Goal: Navigation & Orientation: Find specific page/section

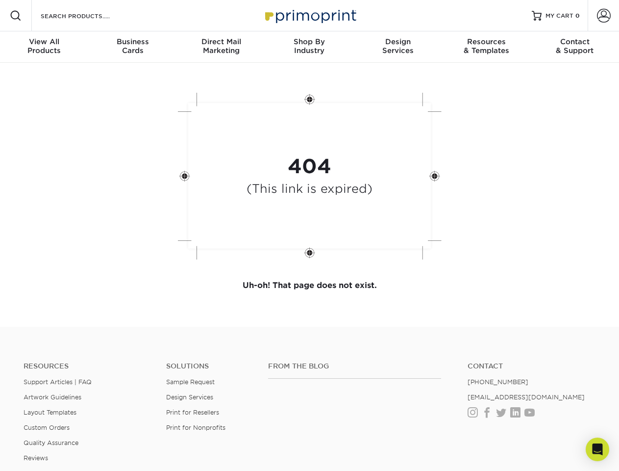
click at [309, 235] on div "404 (This link is expired)" at bounding box center [310, 176] width 294 height 181
click at [16, 16] on span at bounding box center [16, 16] width 12 height 12
click at [604, 16] on span at bounding box center [604, 16] width 14 height 14
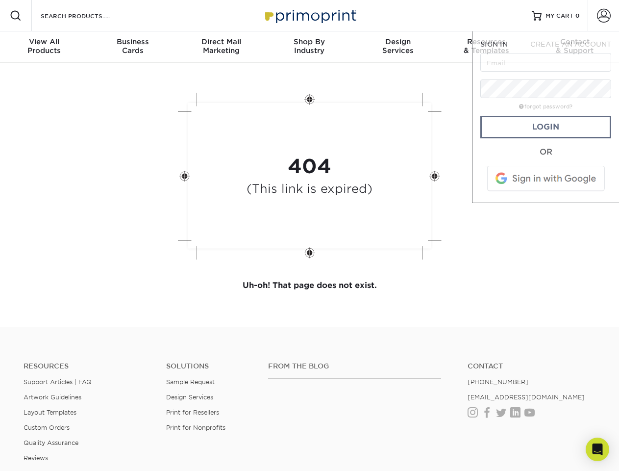
click at [44, 47] on div "View All Products" at bounding box center [44, 46] width 88 height 18
click at [132, 47] on div "Business Cards" at bounding box center [132, 46] width 88 height 18
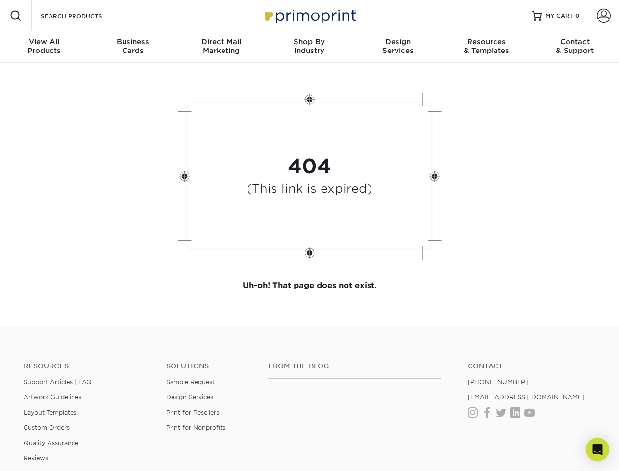
click at [221, 47] on div "Direct Mail Marketing" at bounding box center [221, 46] width 88 height 18
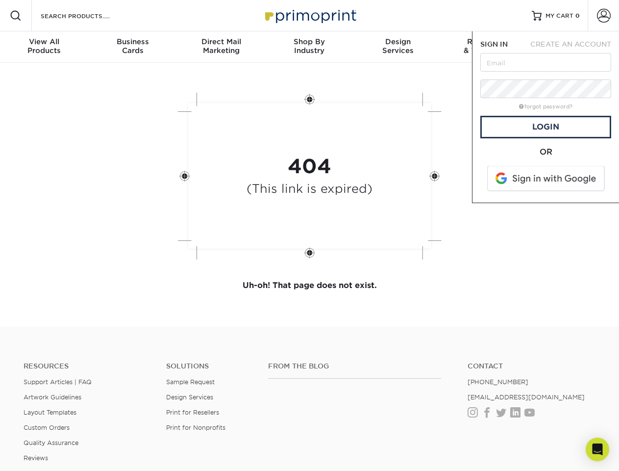
click at [309, 47] on div "Shop By Industry" at bounding box center [309, 46] width 88 height 18
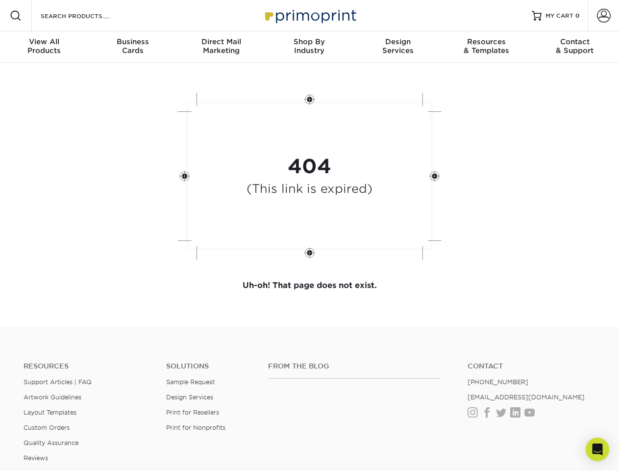
click at [398, 47] on div "Design Services" at bounding box center [398, 46] width 88 height 18
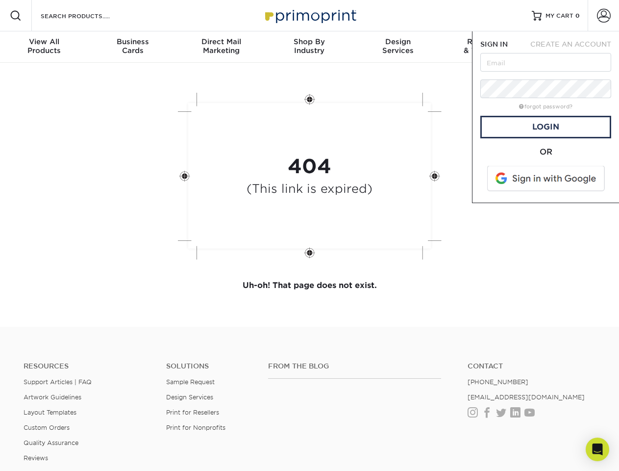
click at [487, 47] on span "SIGN IN" at bounding box center [494, 44] width 27 height 8
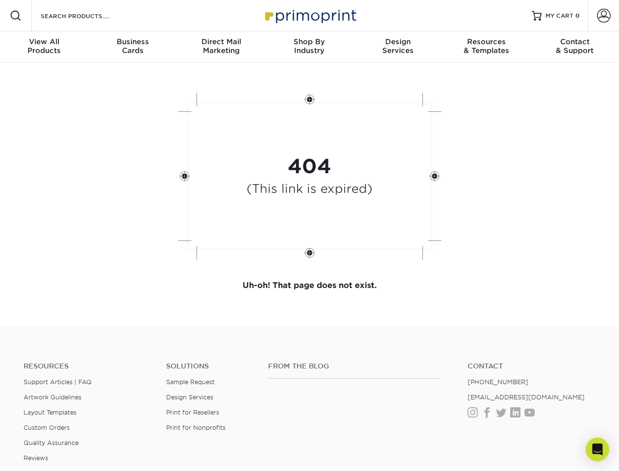
click at [575, 47] on div "Contact & Support" at bounding box center [575, 46] width 88 height 18
